Goal: Task Accomplishment & Management: Manage account settings

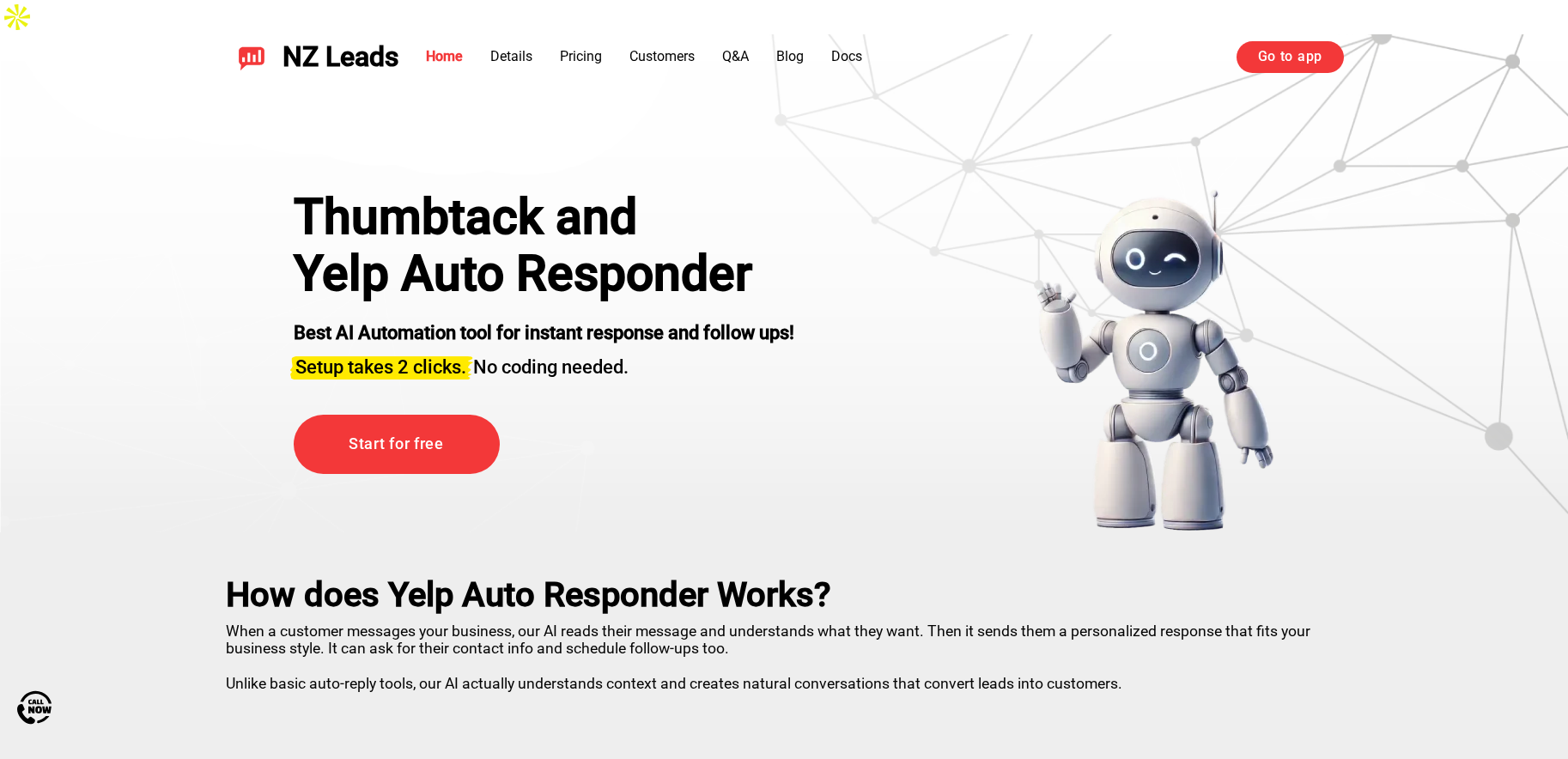
click at [1323, 40] on div "NZ Leads Home Details Pricing Customers Q&A Blog Docs Go to app Go to app" at bounding box center [784, 57] width 1202 height 73
click at [1323, 39] on div "NZ Leads Home Details Pricing Customers Q&A Blog Docs Go to app Go to app" at bounding box center [784, 57] width 1202 height 73
click at [1315, 56] on link "Go to app" at bounding box center [1290, 57] width 108 height 31
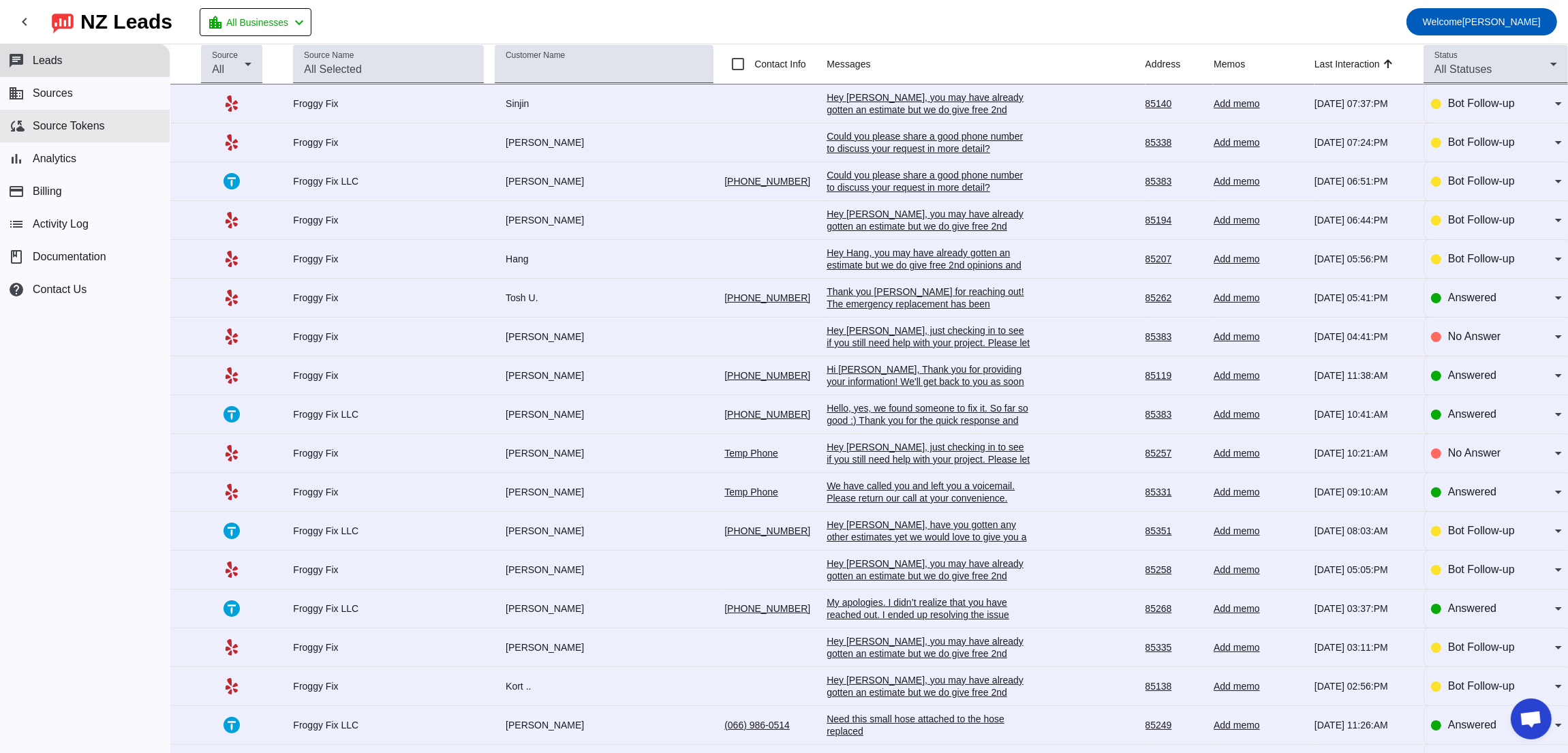
click at [89, 114] on button "cloud_sync Source Tokens" at bounding box center [85, 126] width 170 height 33
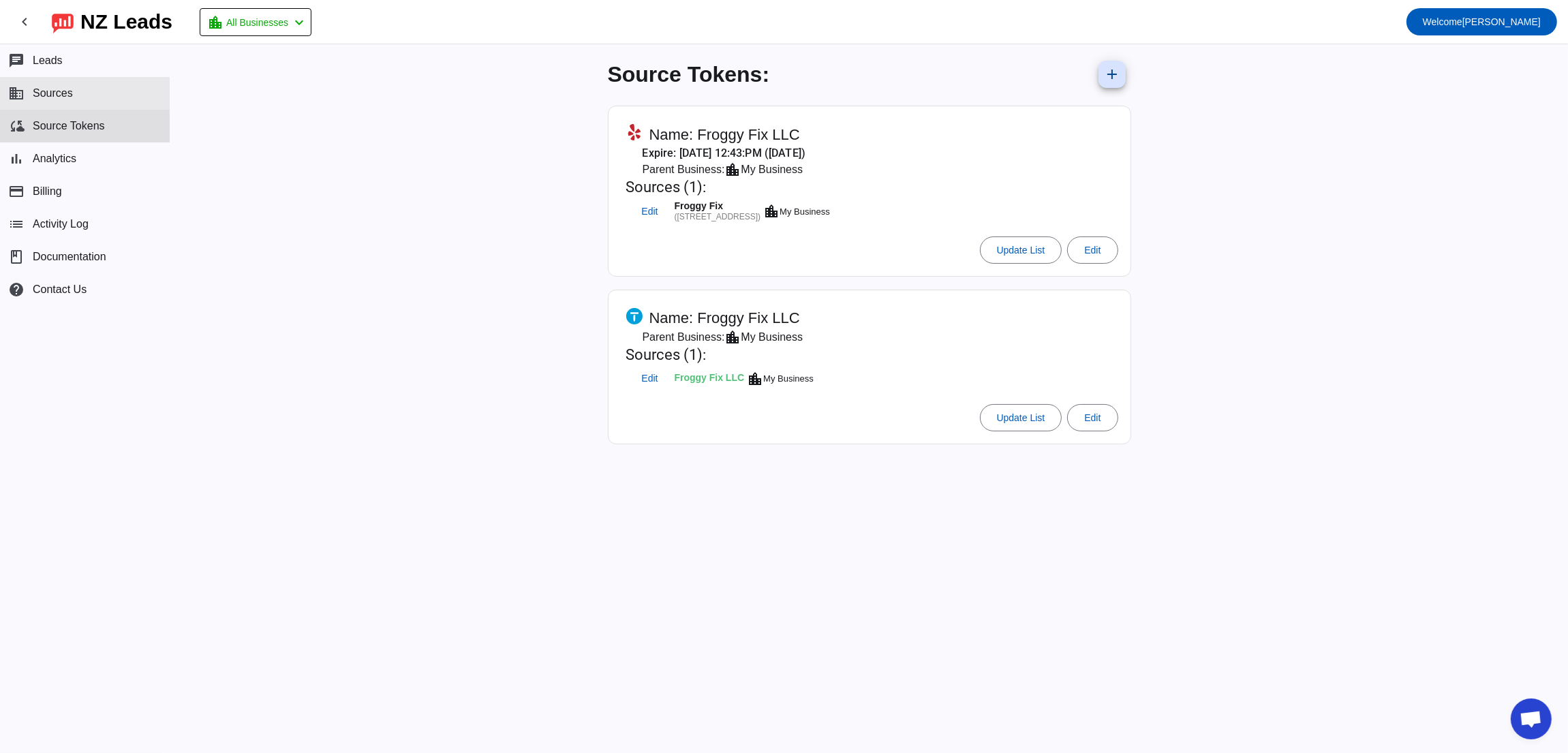
click at [65, 92] on span "Sources" at bounding box center [53, 93] width 40 height 12
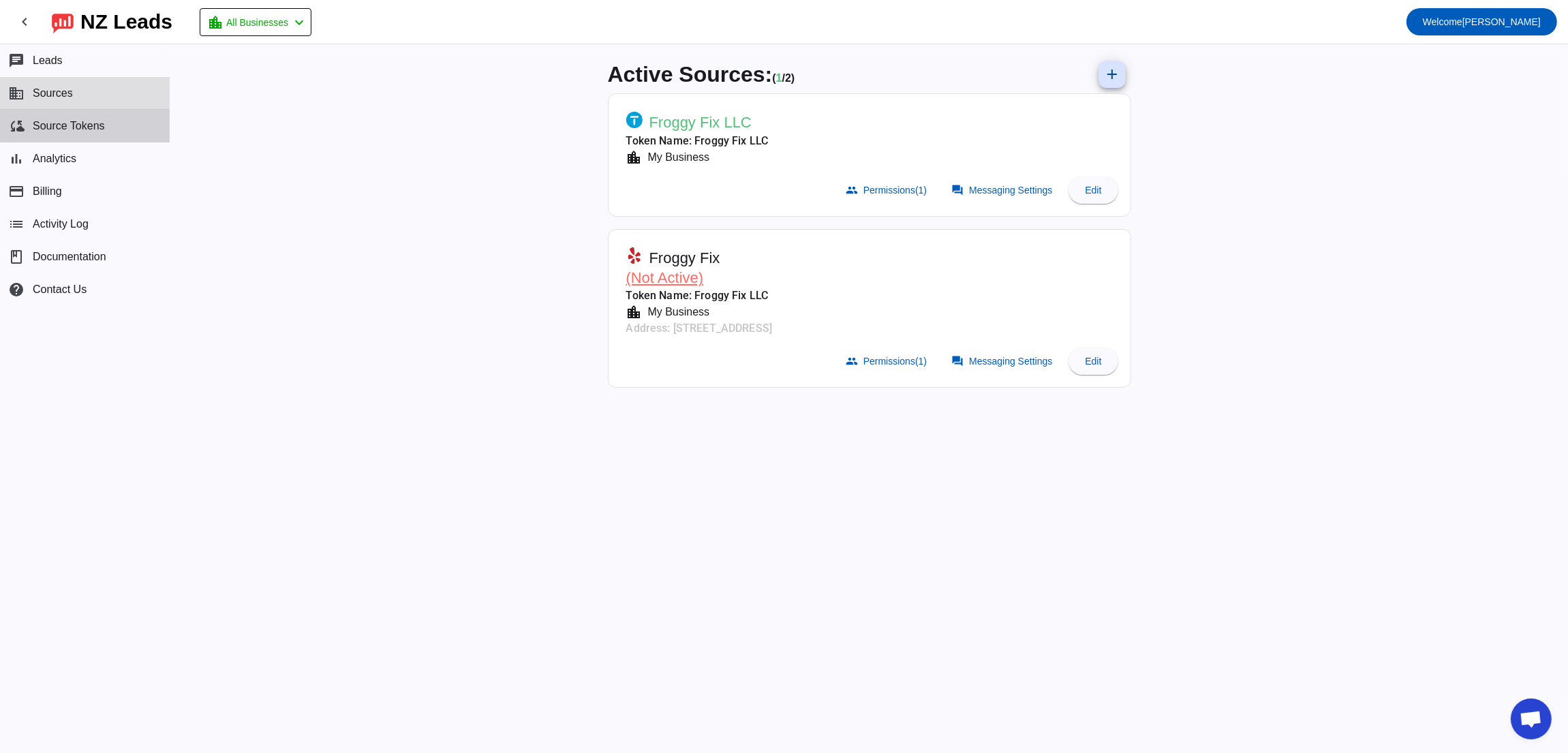
click at [99, 133] on button "cloud_sync Source Tokens" at bounding box center [85, 126] width 170 height 33
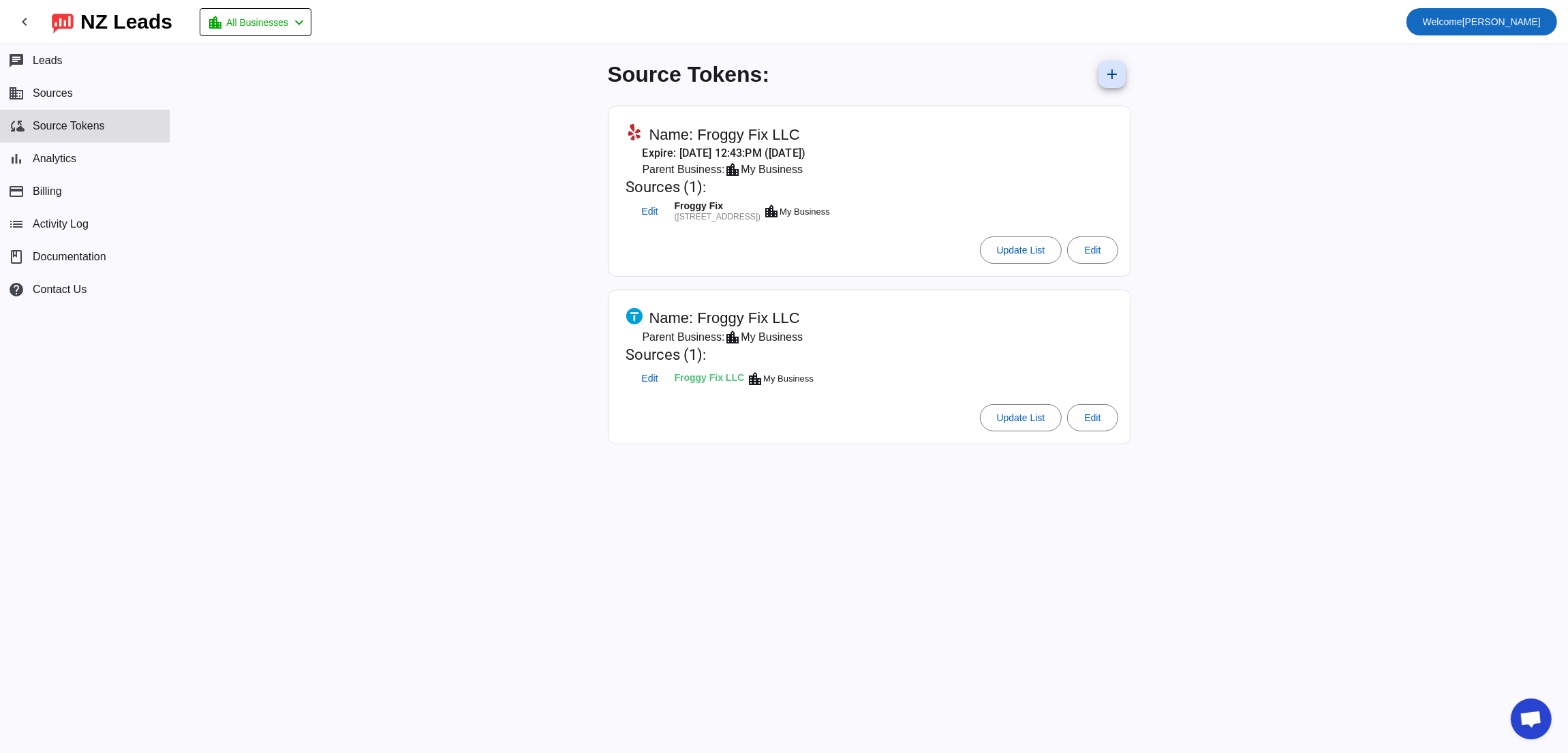
click at [1523, 24] on span "Welcome [PERSON_NAME]" at bounding box center [1481, 22] width 118 height 19
click at [1374, 153] on div at bounding box center [784, 376] width 1568 height 753
click at [1474, 27] on span "Welcome [PERSON_NAME]" at bounding box center [1481, 22] width 118 height 19
click at [1491, 55] on span "Logout" at bounding box center [1519, 57] width 60 height 14
